Goal: Information Seeking & Learning: Check status

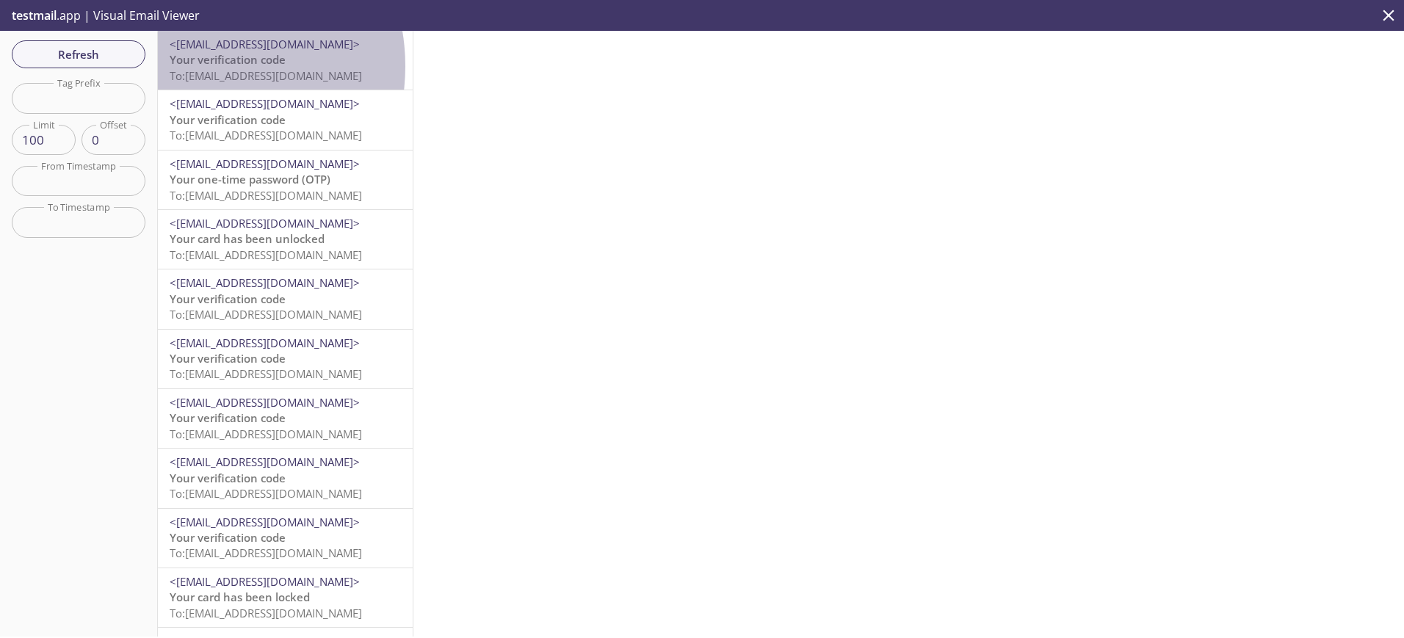
click at [194, 66] on span "Your verification code" at bounding box center [228, 59] width 116 height 15
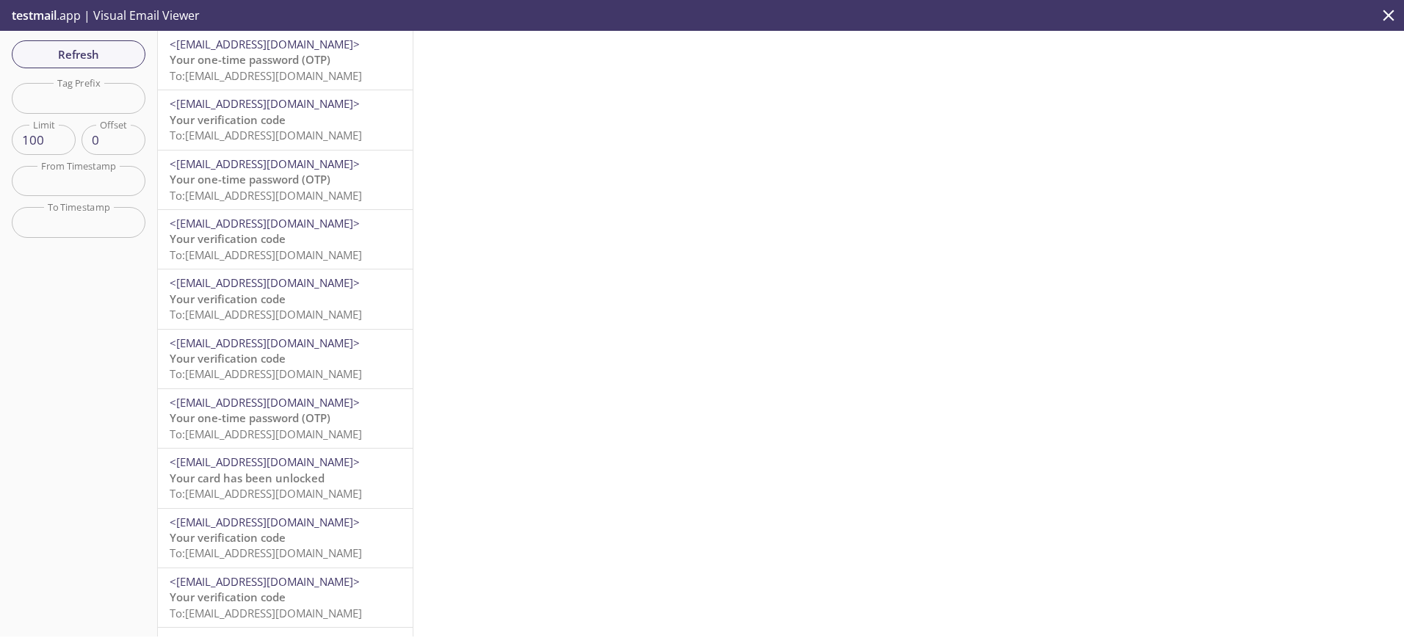
click at [240, 53] on span "Your one-time password (OTP)" at bounding box center [250, 59] width 161 height 15
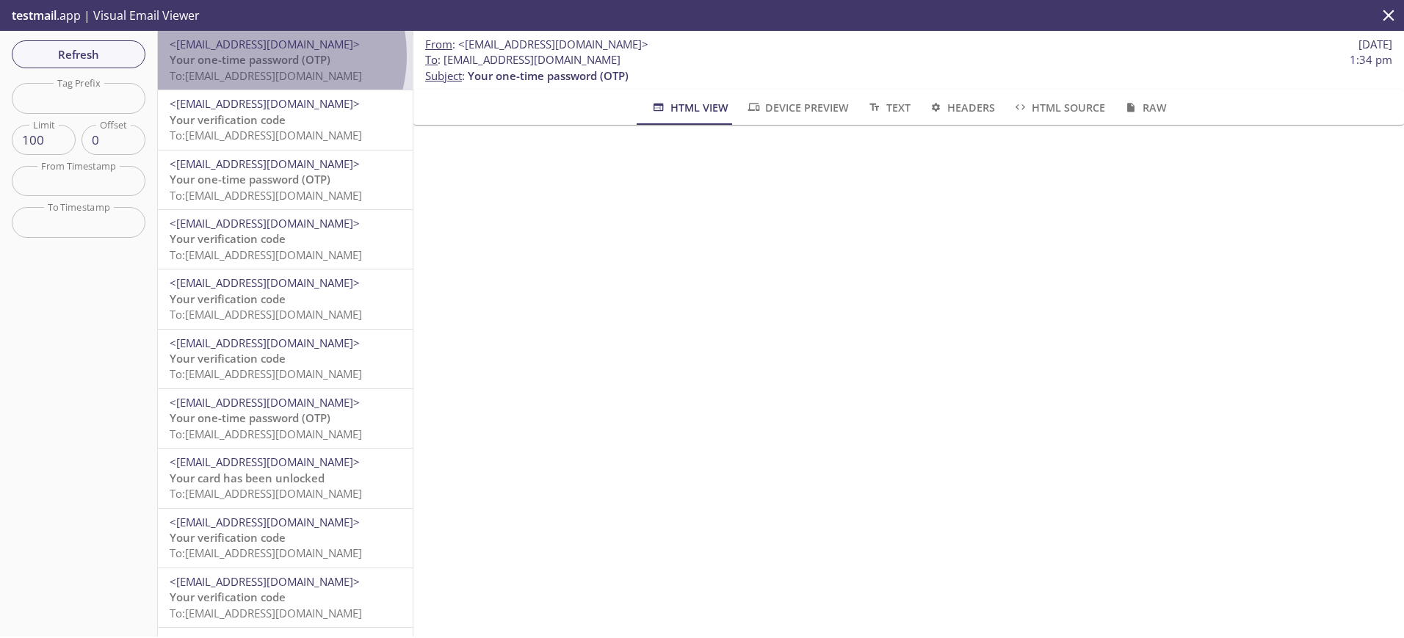
click at [261, 55] on span "Your one-time password (OTP)" at bounding box center [250, 59] width 161 height 15
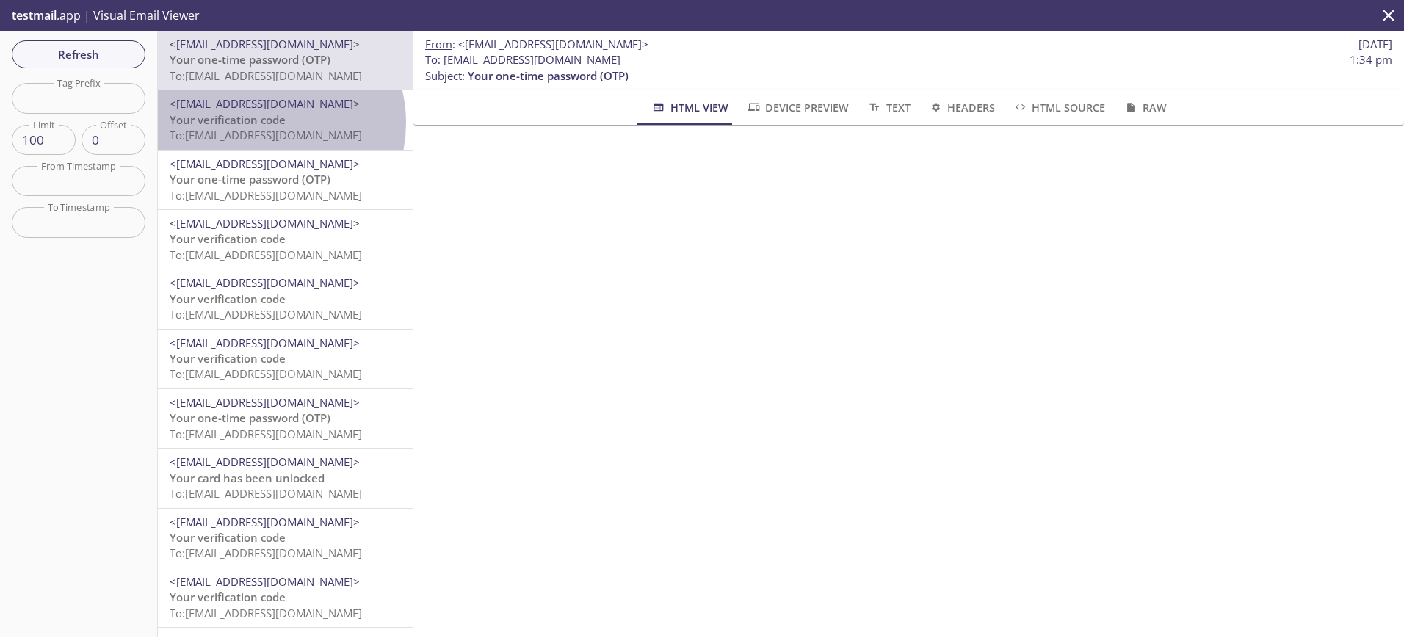
click at [267, 123] on span "Your verification code" at bounding box center [228, 119] width 116 height 15
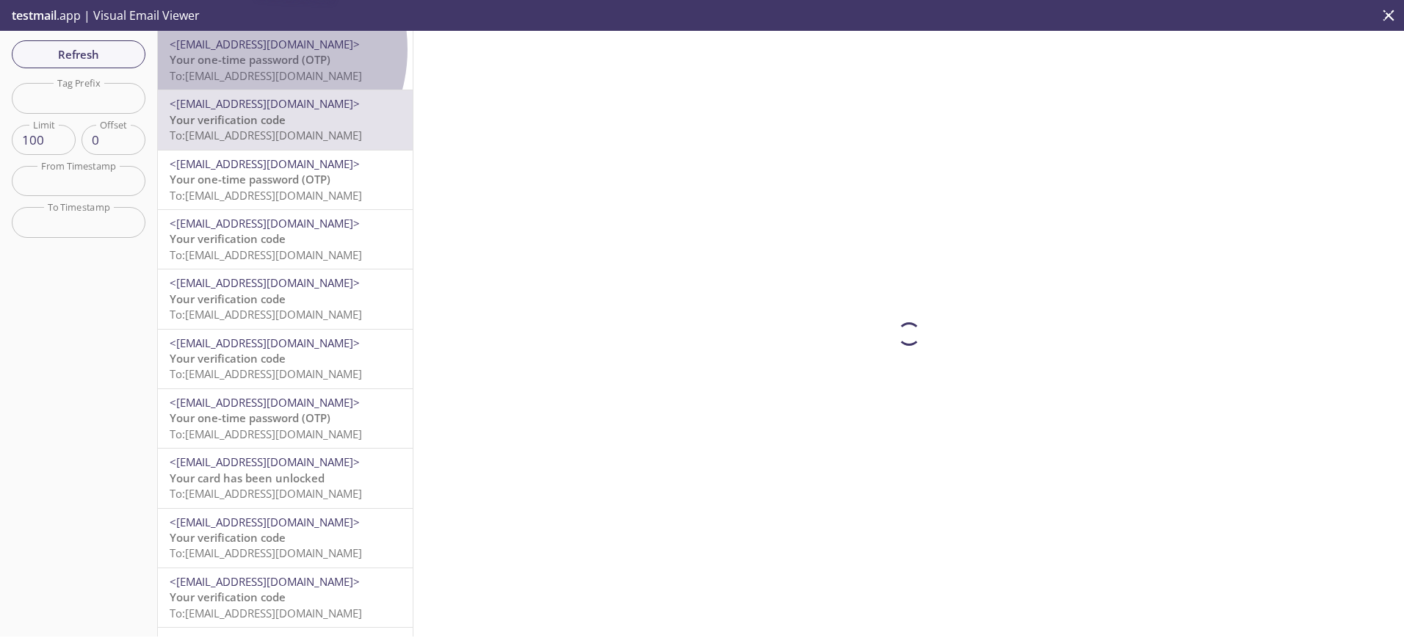
click at [247, 49] on span "<[EMAIL_ADDRESS][DOMAIN_NAME]>" at bounding box center [265, 44] width 190 height 15
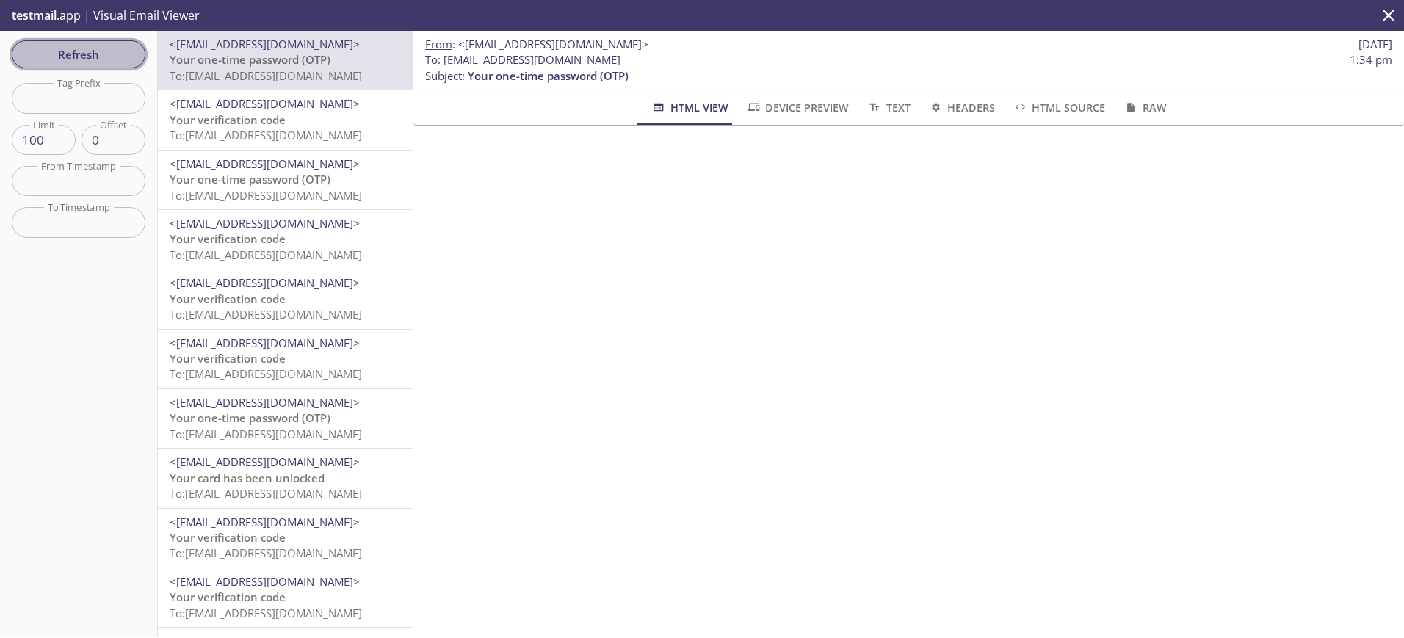
click at [62, 48] on span "Refresh" at bounding box center [78, 54] width 110 height 19
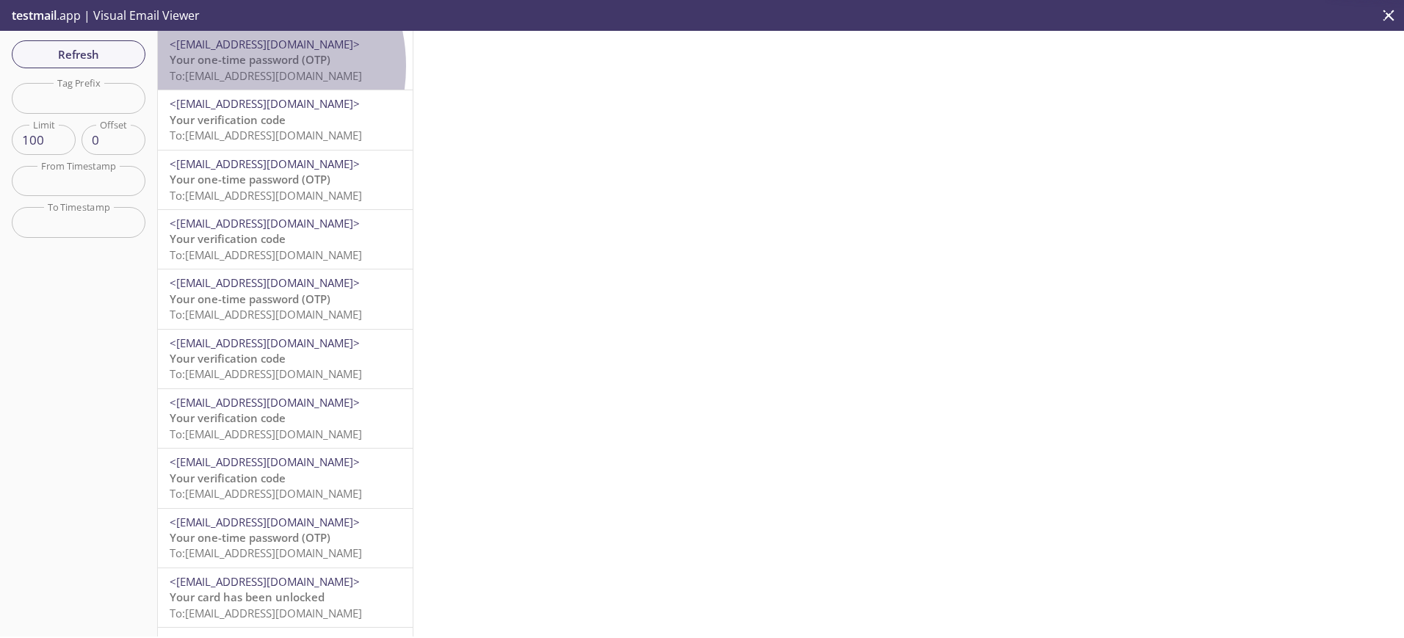
click at [229, 66] on span "Your one-time password (OTP)" at bounding box center [250, 59] width 161 height 15
